Goal: Task Accomplishment & Management: Complete application form

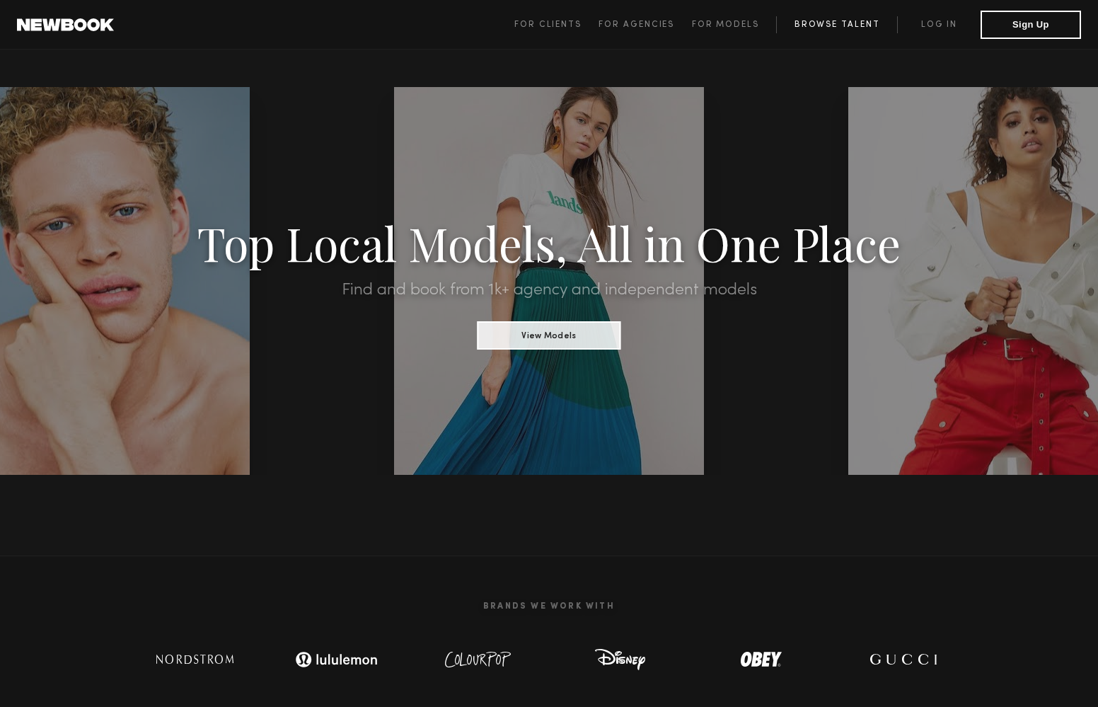
click at [837, 29] on link "Browse Talent" at bounding box center [836, 24] width 121 height 17
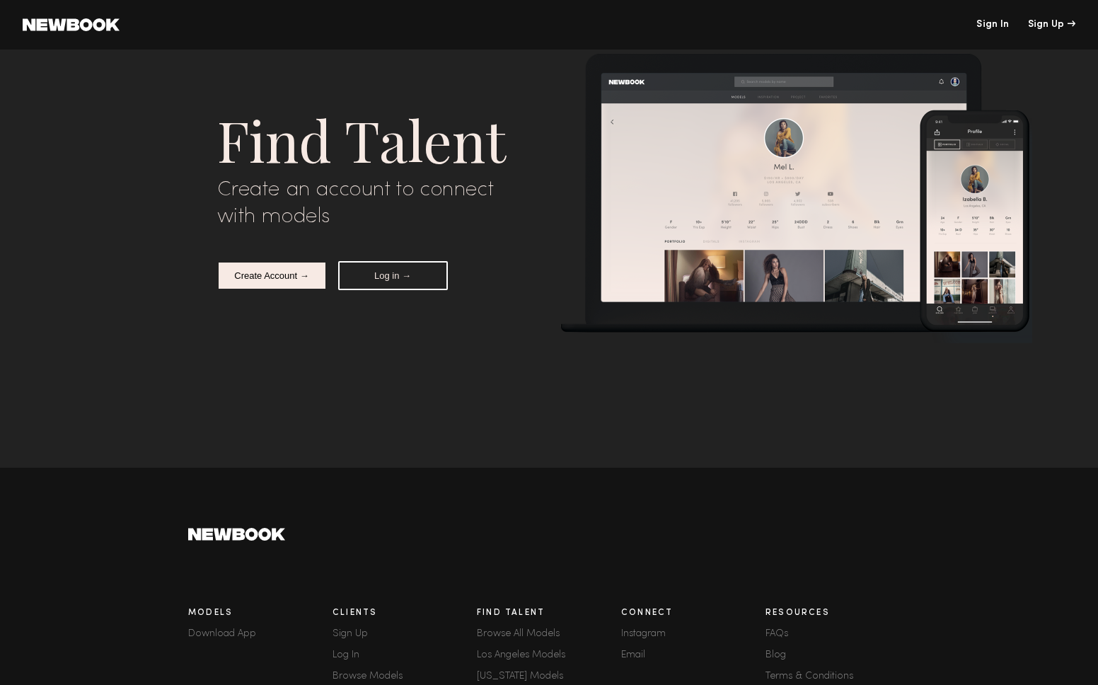
scroll to position [7004, 0]
click at [82, 34] on header "Sign In Sign Up" at bounding box center [549, 25] width 1098 height 50
click at [80, 25] on link at bounding box center [71, 24] width 97 height 13
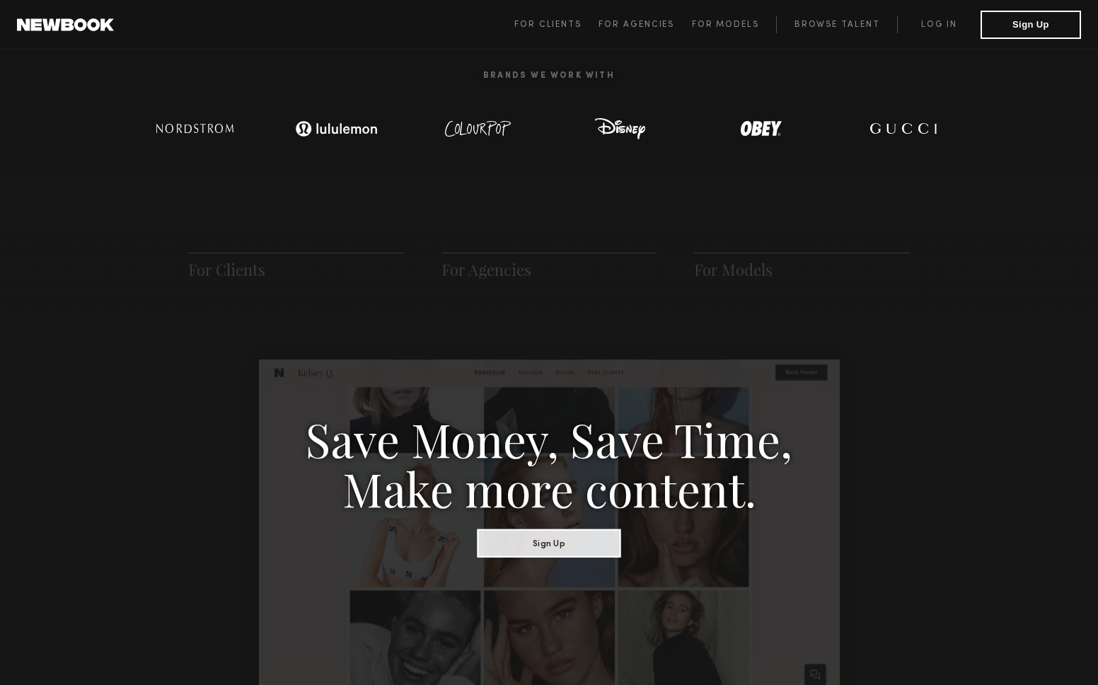
scroll to position [534, 1]
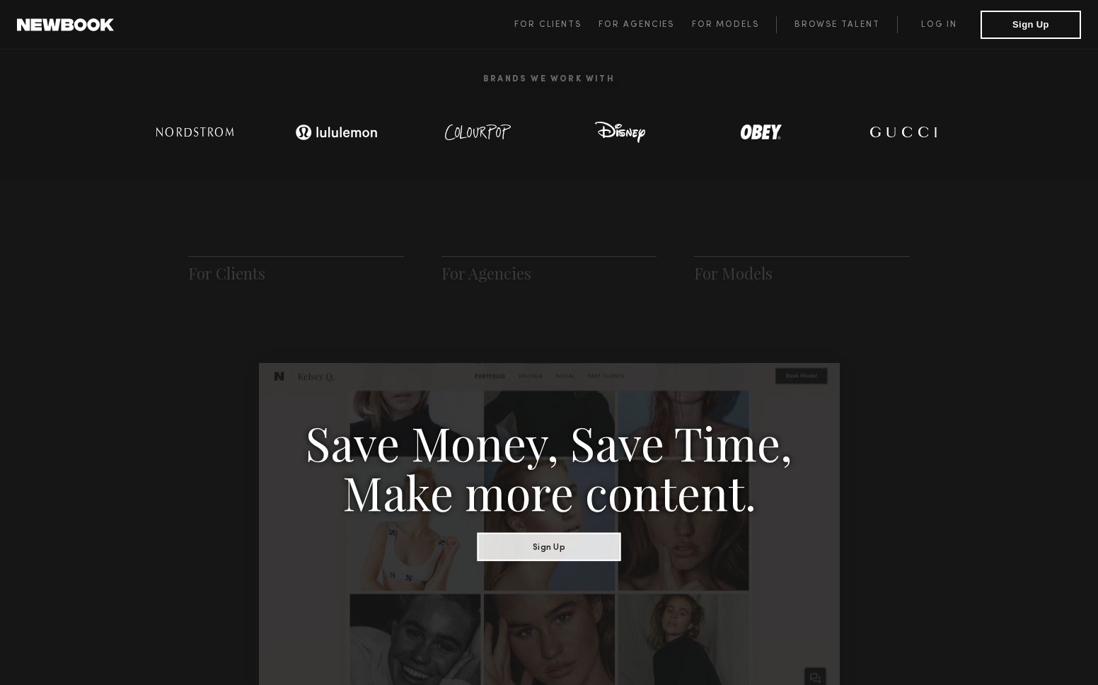
click at [558, 433] on h3 "Save Money, Save Time, Make more content." at bounding box center [549, 466] width 488 height 99
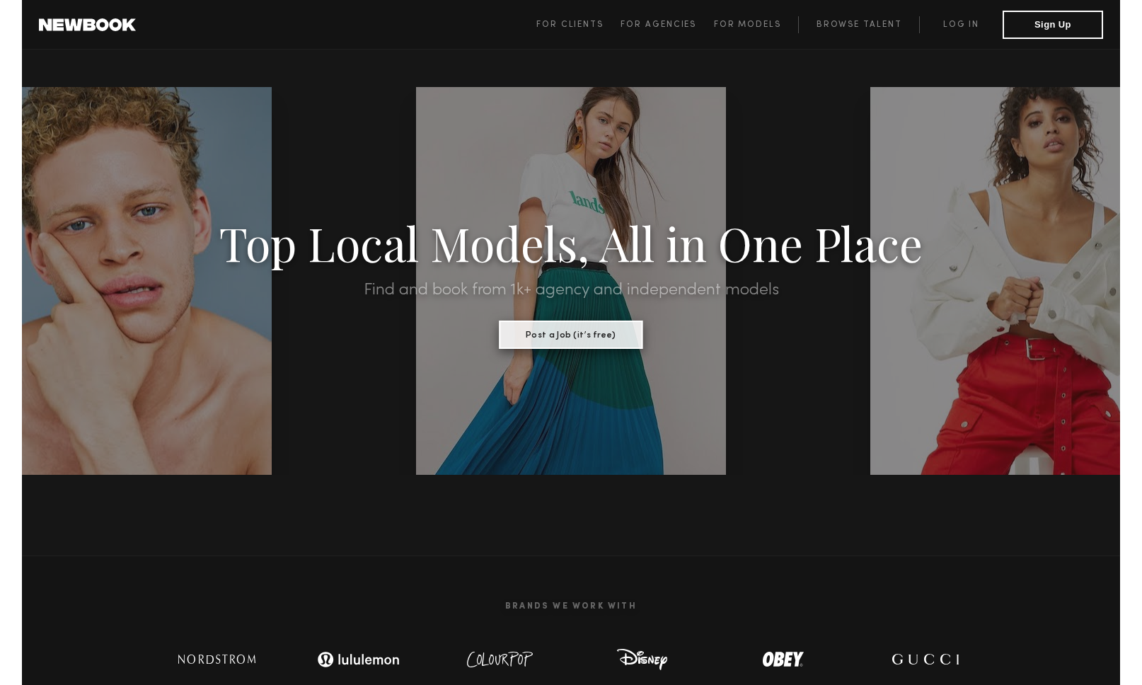
scroll to position [0, 0]
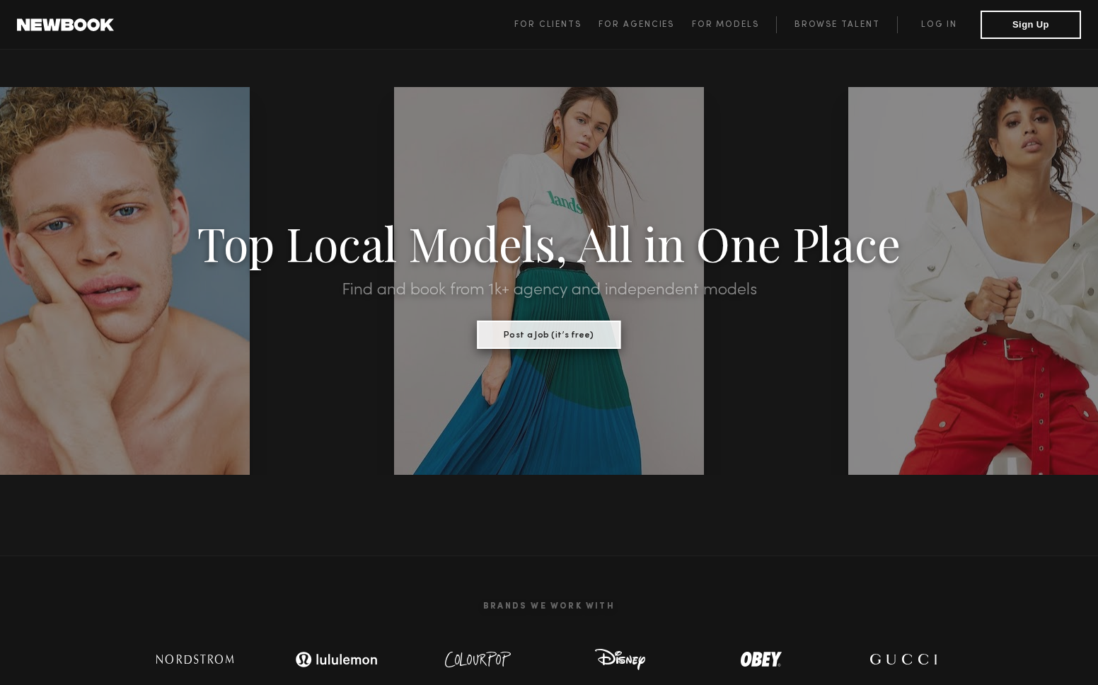
click at [563, 345] on button "Post a Job (it’s free)" at bounding box center [550, 335] width 144 height 28
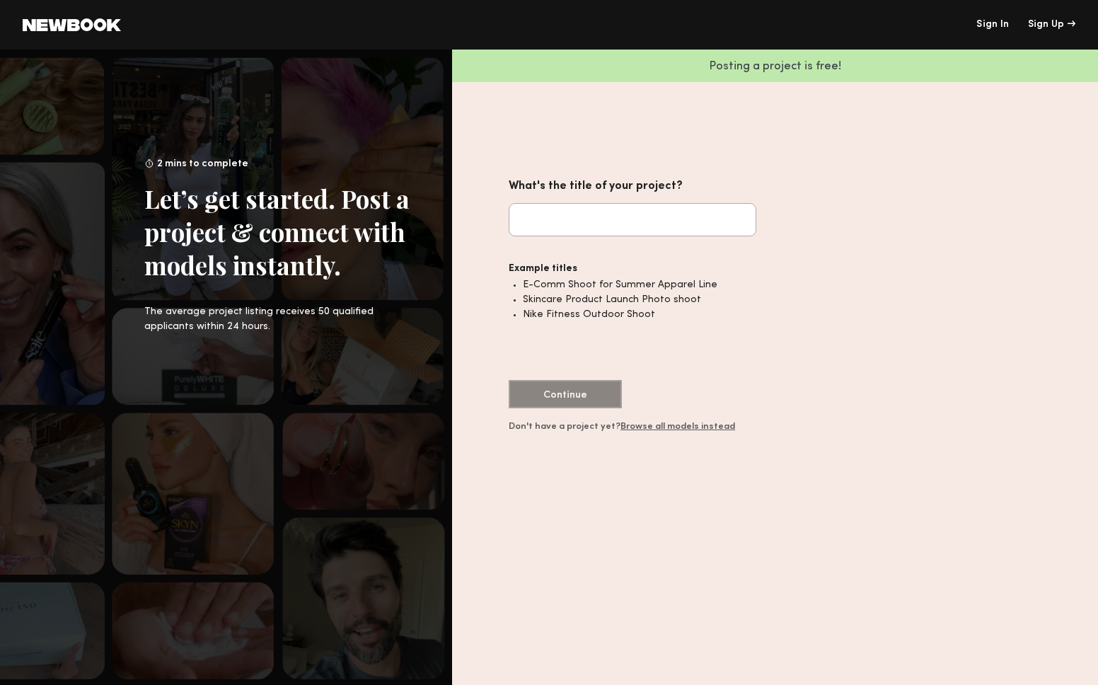
click at [588, 219] on input "What's the title of your project?" at bounding box center [633, 219] width 248 height 33
